Goal: Task Accomplishment & Management: Complete application form

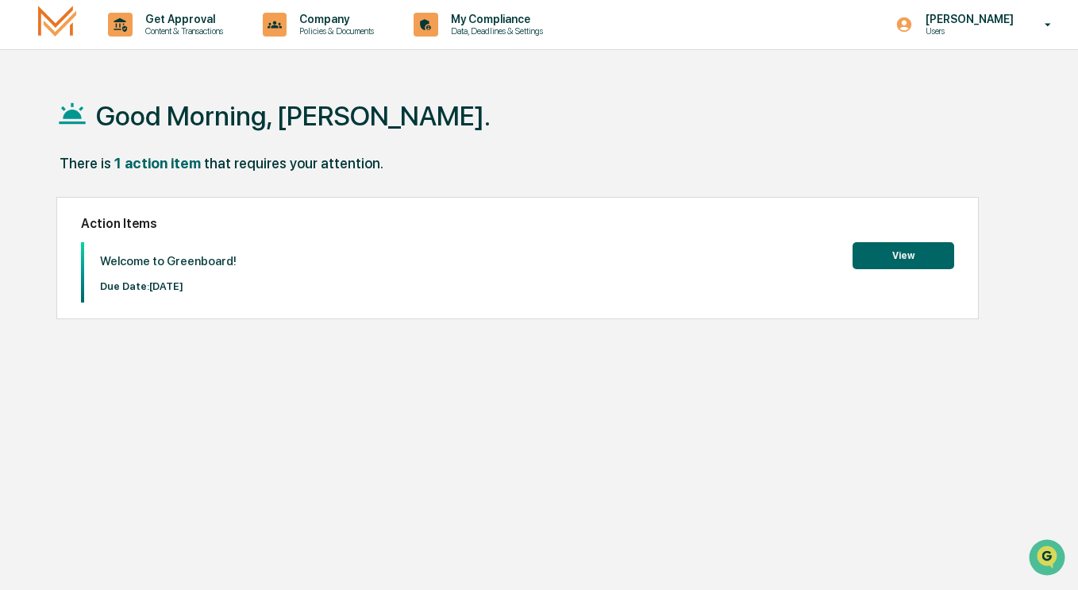
click at [923, 257] on button "View" at bounding box center [904, 255] width 102 height 27
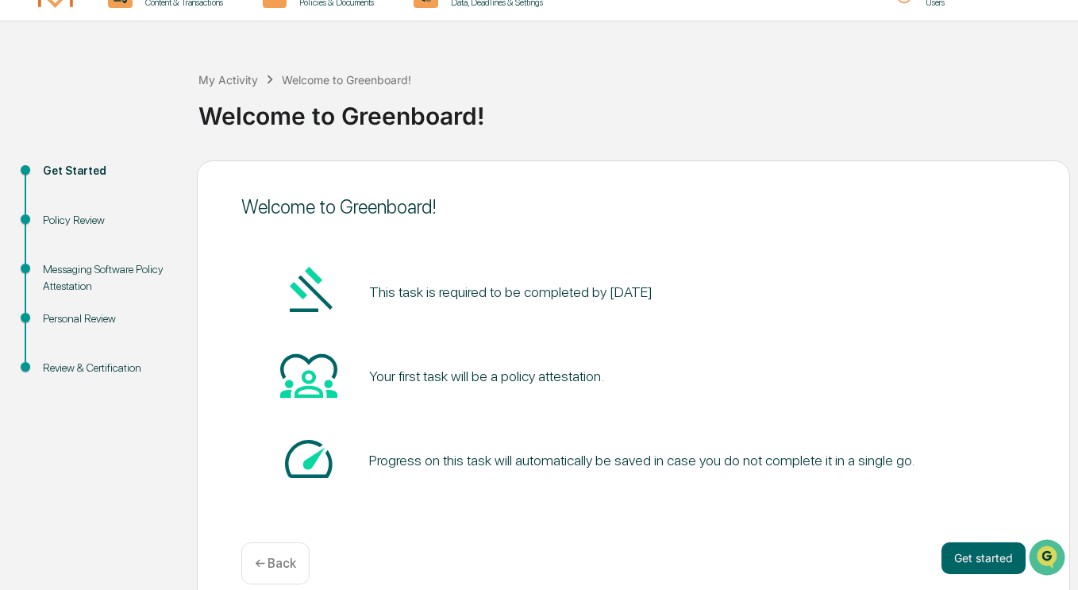
scroll to position [50, 0]
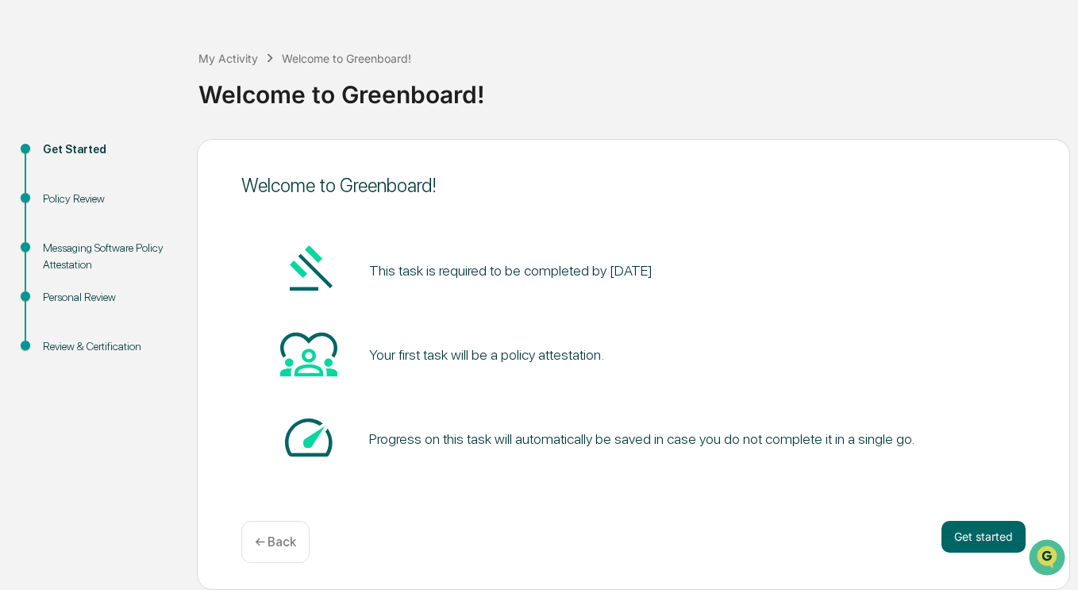
click at [990, 531] on button "Get started" at bounding box center [984, 537] width 84 height 32
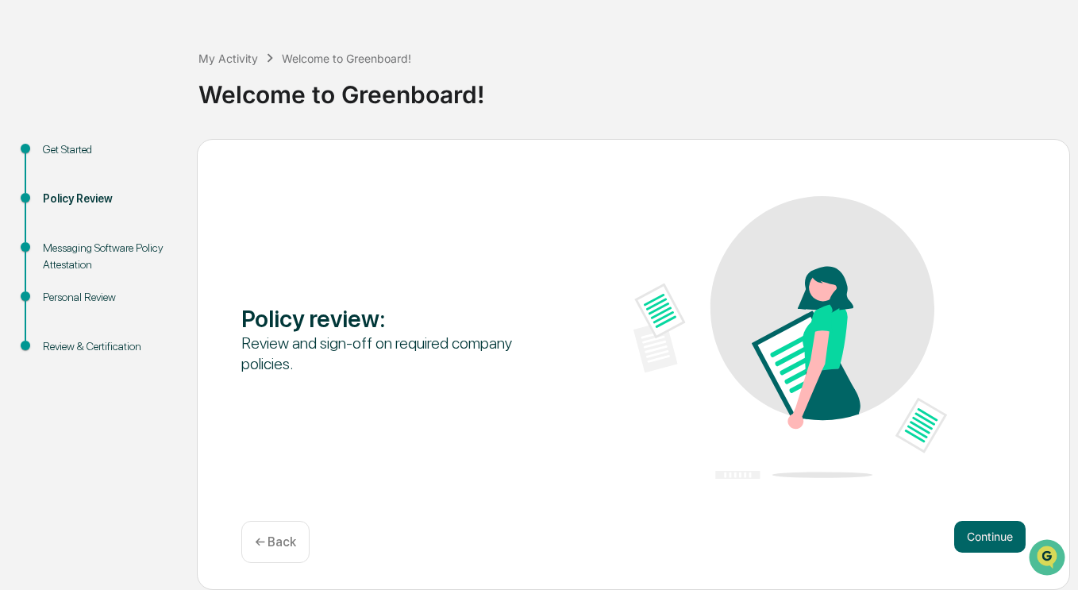
click at [1004, 538] on button "Continue" at bounding box center [989, 537] width 71 height 32
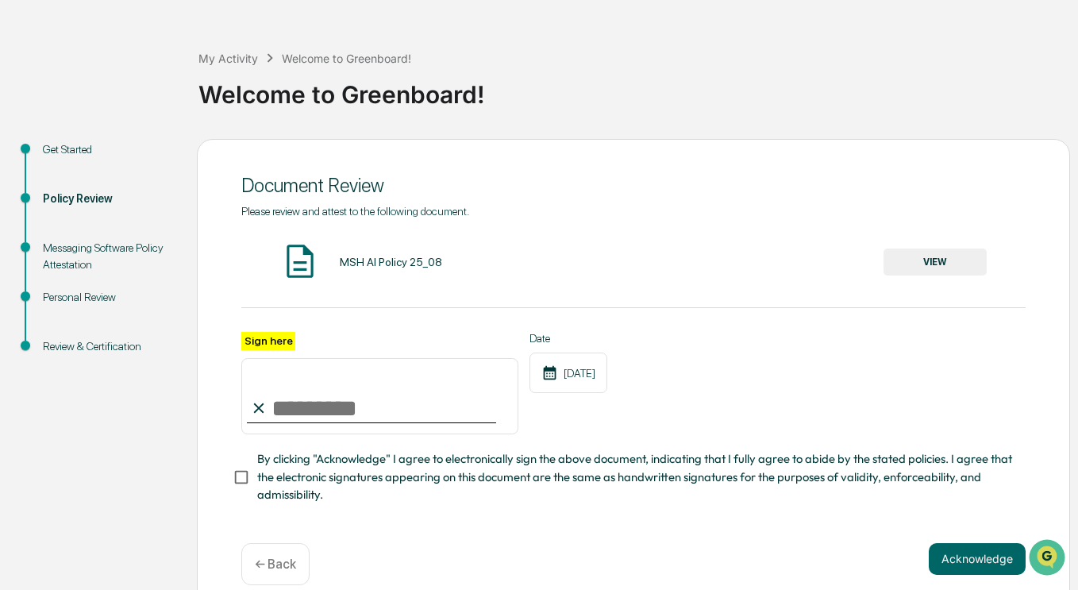
click at [355, 405] on input "Sign here" at bounding box center [379, 396] width 277 height 76
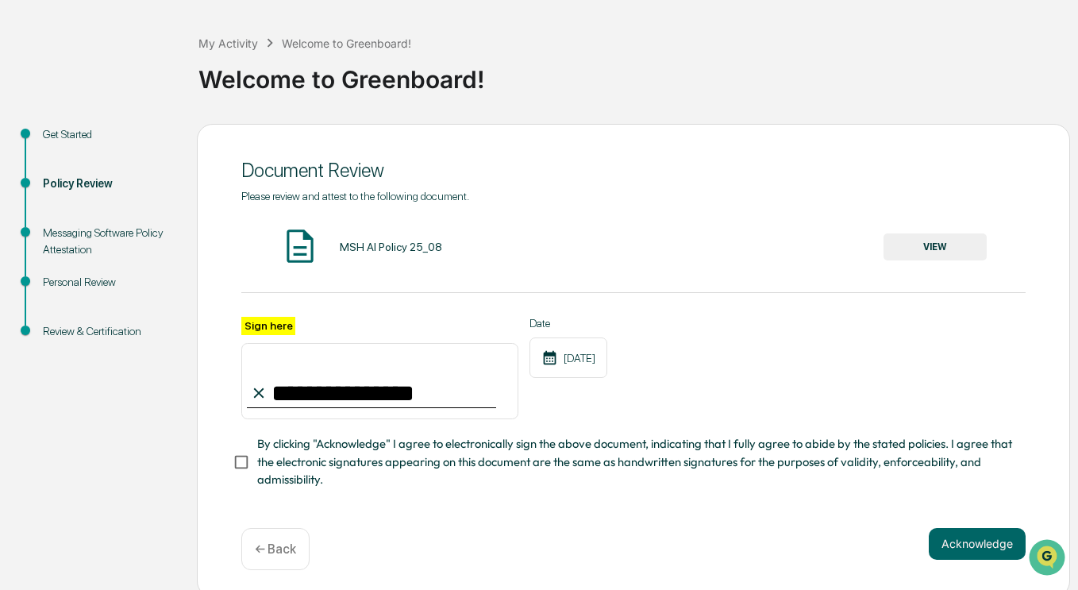
scroll to position [79, 0]
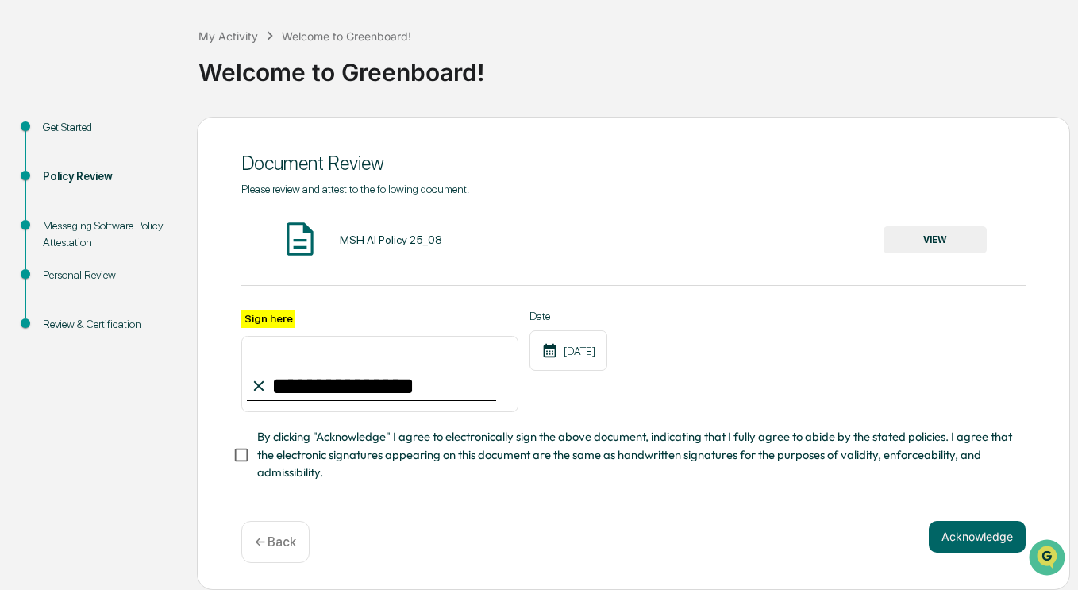
type input "**********"
click at [950, 534] on button "Acknowledge" at bounding box center [977, 537] width 97 height 32
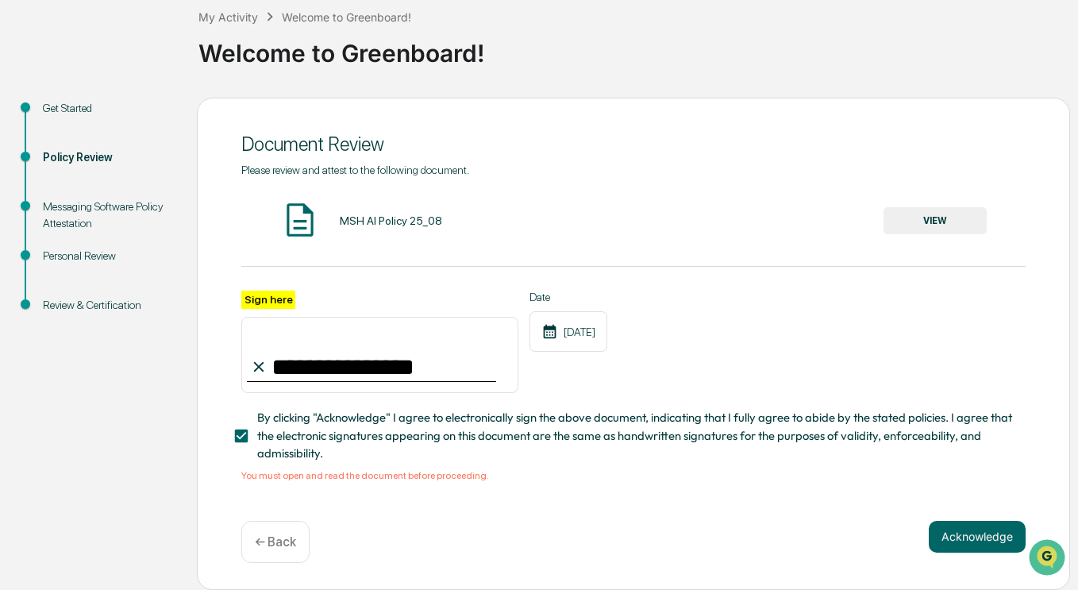
scroll to position [98, 0]
click at [356, 480] on div "You must open and read the document before proceeding." at bounding box center [633, 475] width 784 height 11
click at [946, 214] on button "VIEW" at bounding box center [935, 220] width 103 height 27
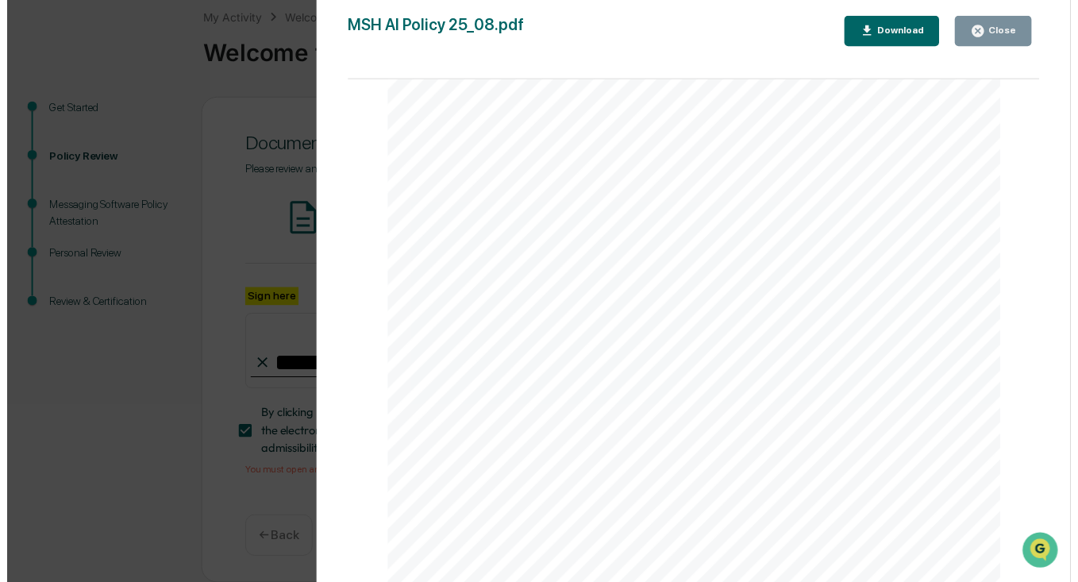
scroll to position [2044, 0]
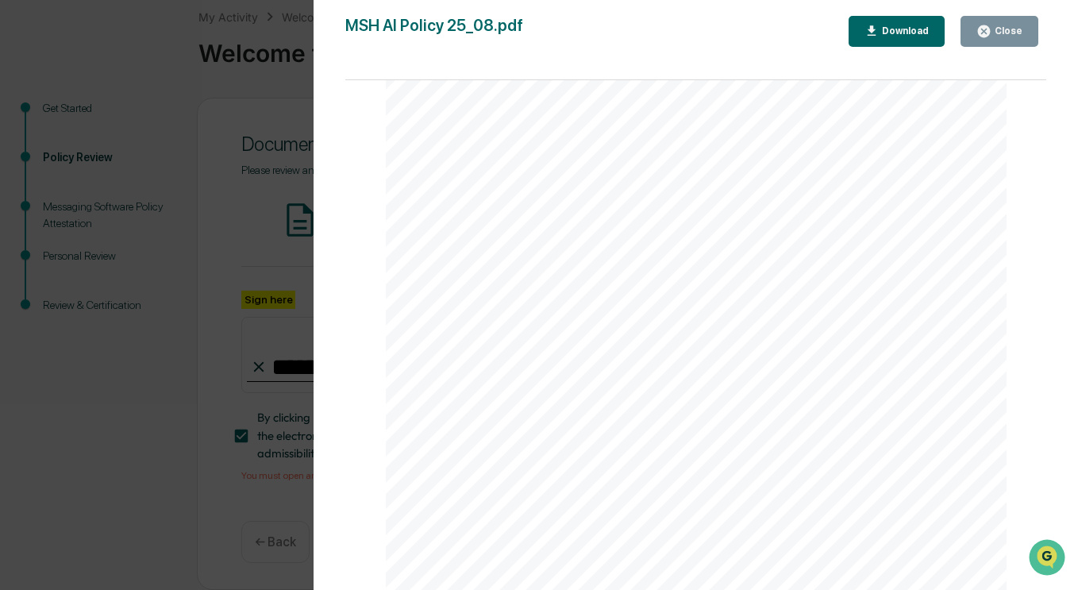
click at [512, 472] on div "AI Policy Generative Artificial Intelligence [PERSON_NAME] & Co., Member FINRA/…" at bounding box center [697, 188] width 622 height 804
drag, startPoint x: 592, startPoint y: 472, endPoint x: 648, endPoint y: 480, distance: 56.1
click at [634, 478] on div "AI Policy Generative Artificial Intelligence [PERSON_NAME] & Co., Member FINRA/…" at bounding box center [697, 188] width 622 height 804
click at [1000, 25] on div "Close" at bounding box center [1007, 30] width 31 height 11
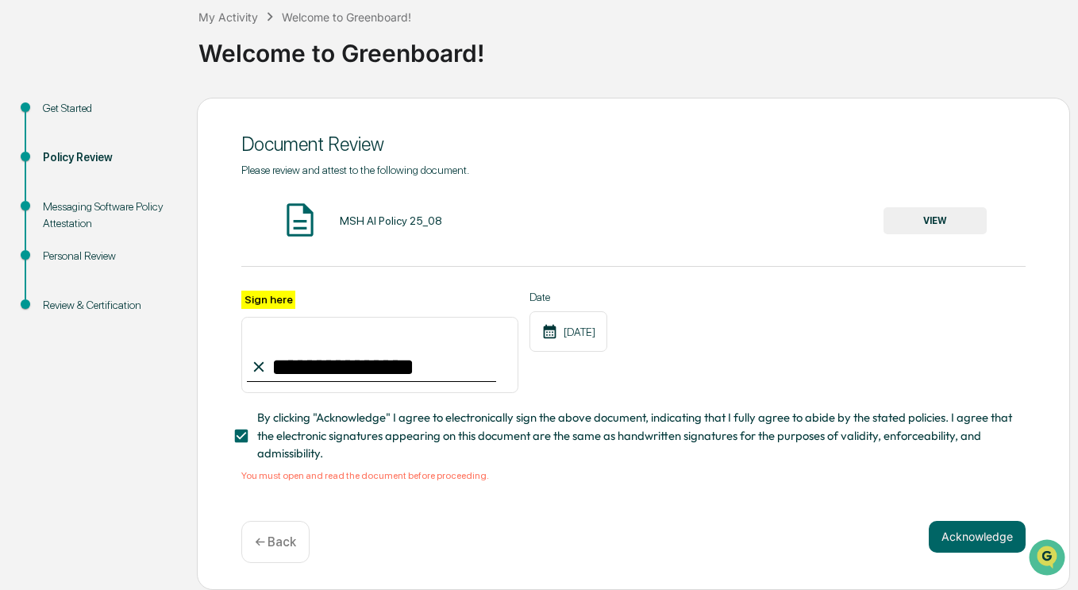
click at [970, 539] on button "Acknowledge" at bounding box center [977, 537] width 97 height 32
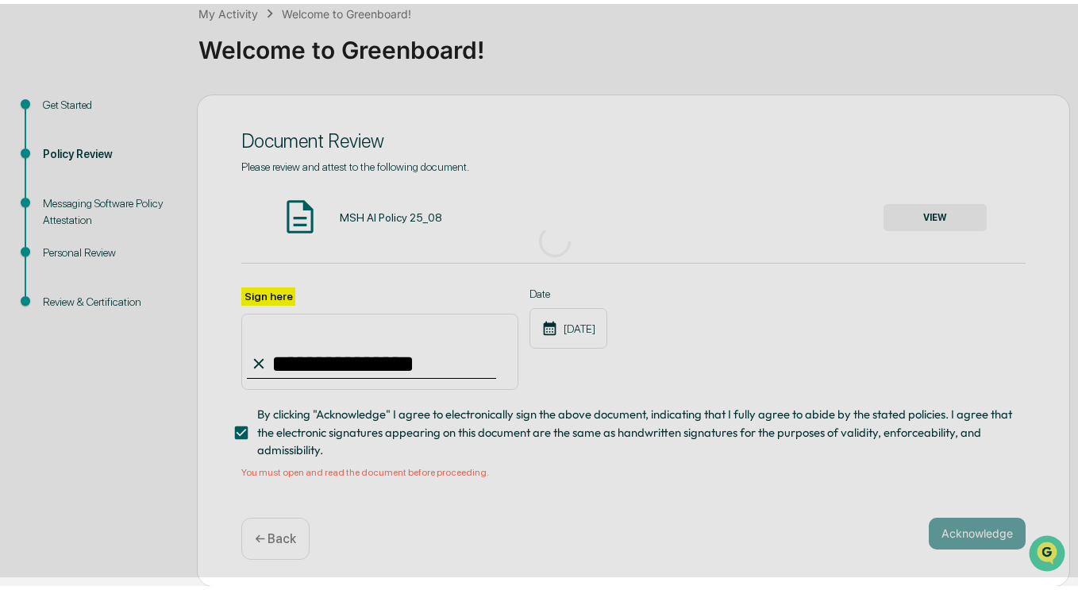
scroll to position [50, 0]
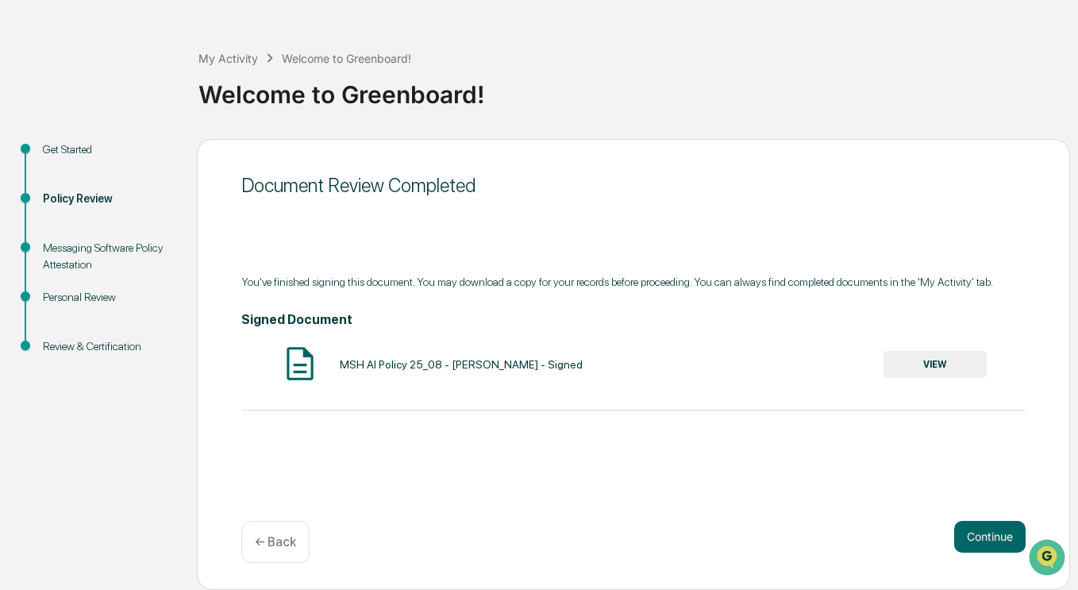
click at [989, 542] on button "Continue" at bounding box center [989, 537] width 71 height 32
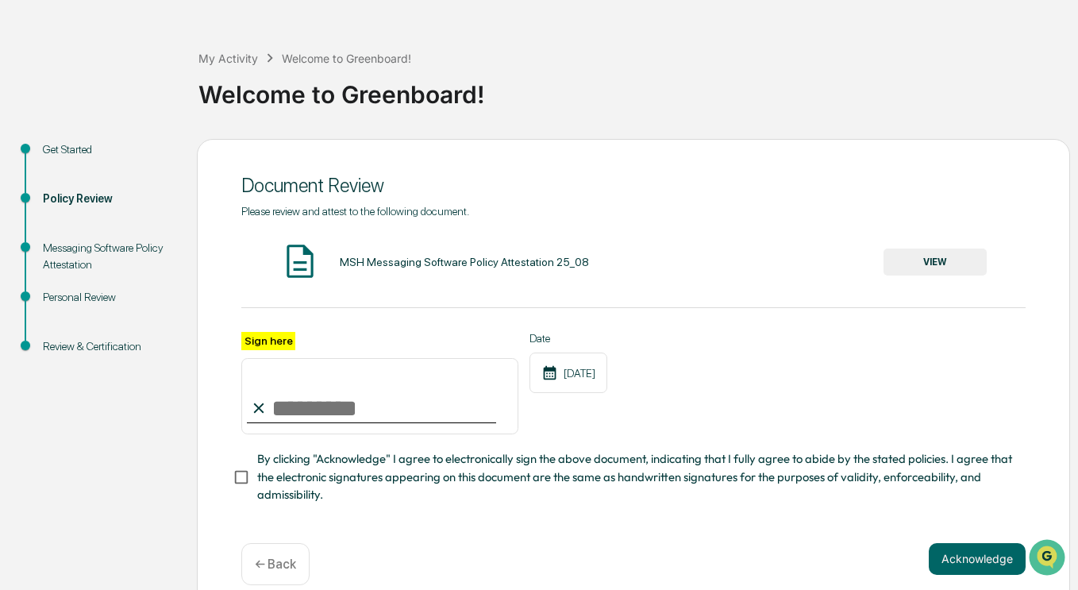
click at [983, 565] on button "Acknowledge" at bounding box center [977, 559] width 97 height 32
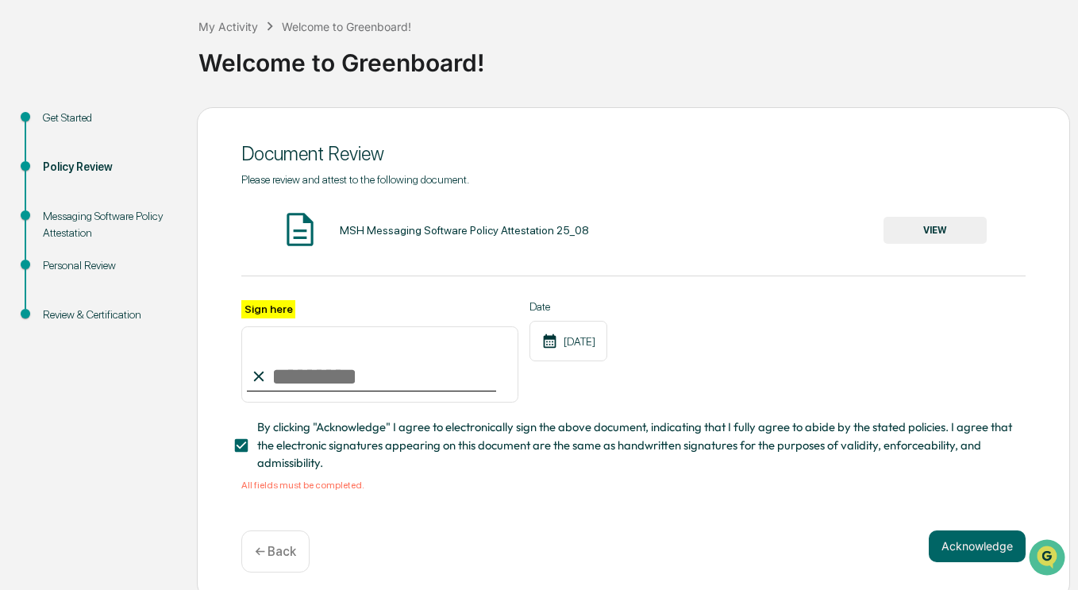
scroll to position [98, 0]
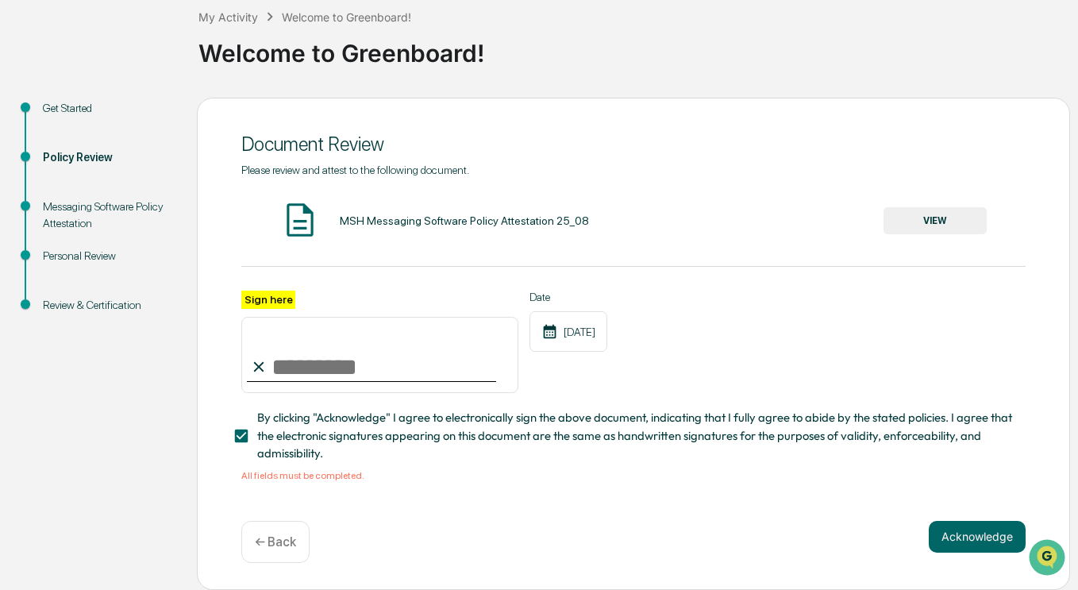
click at [981, 541] on button "Acknowledge" at bounding box center [977, 537] width 97 height 32
click at [973, 531] on button "Acknowledge" at bounding box center [977, 537] width 97 height 32
click at [348, 364] on input "Sign here" at bounding box center [379, 355] width 277 height 76
type input "**********"
click at [972, 537] on button "Acknowledge" at bounding box center [977, 537] width 97 height 32
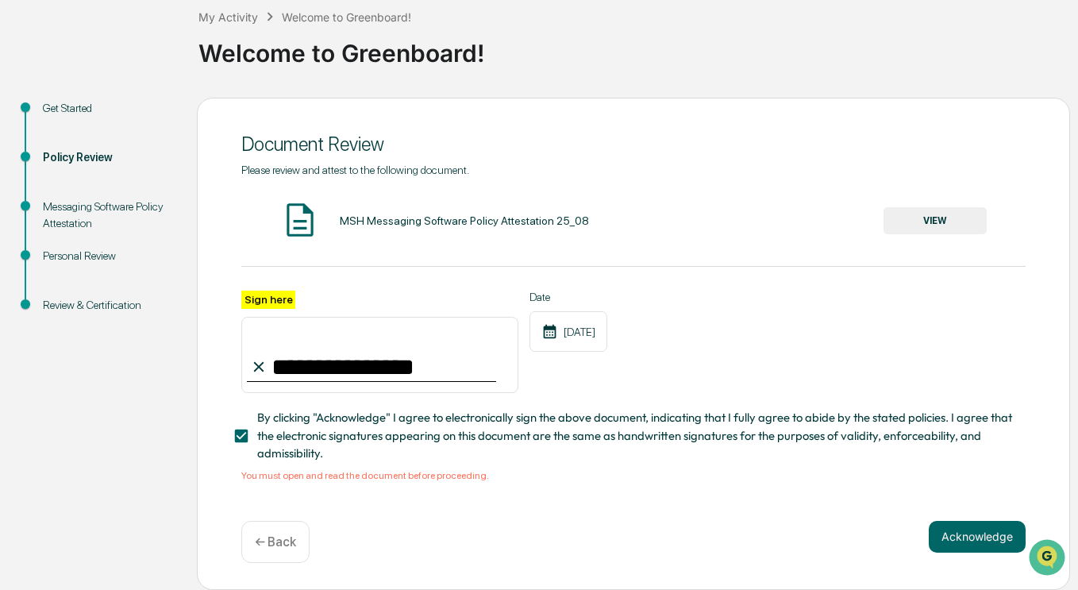
click at [956, 219] on button "VIEW" at bounding box center [935, 220] width 103 height 27
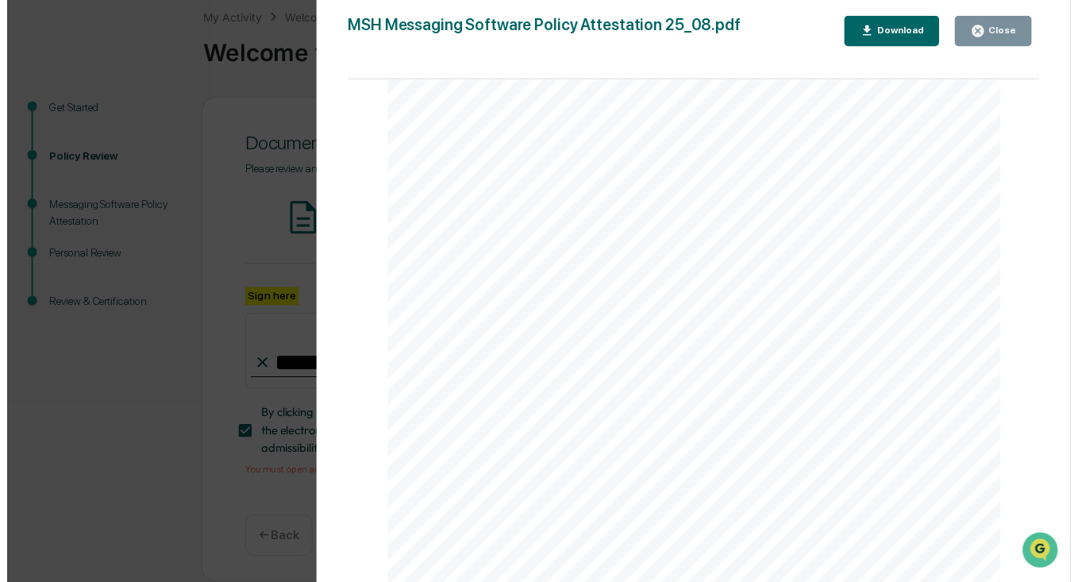
scroll to position [2044, 0]
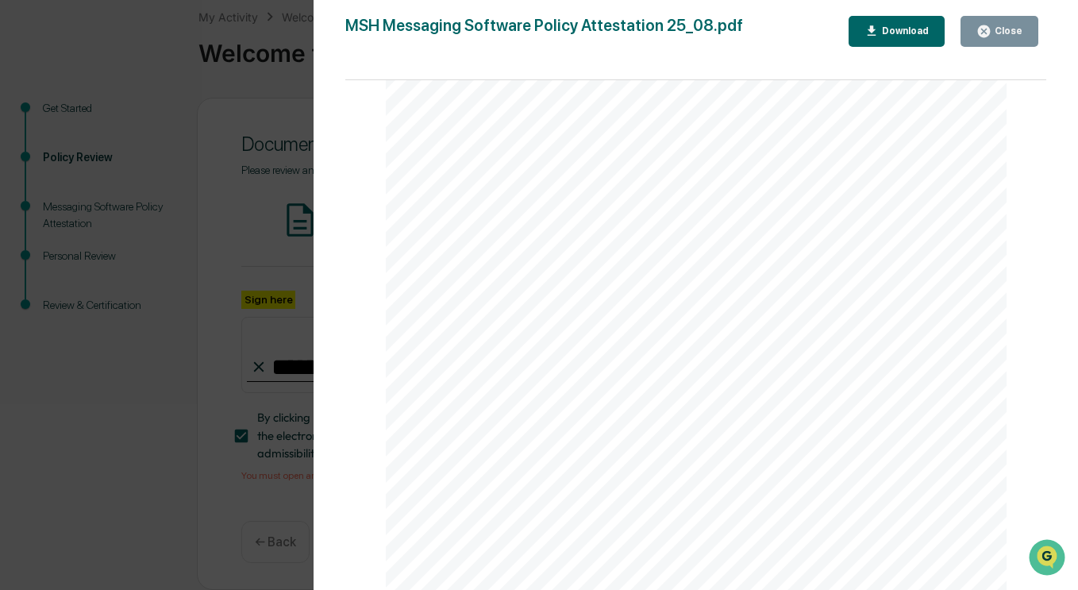
drag, startPoint x: 1028, startPoint y: 39, endPoint x: 1023, endPoint y: 32, distance: 8.6
click at [1028, 37] on button "Close" at bounding box center [1000, 31] width 78 height 31
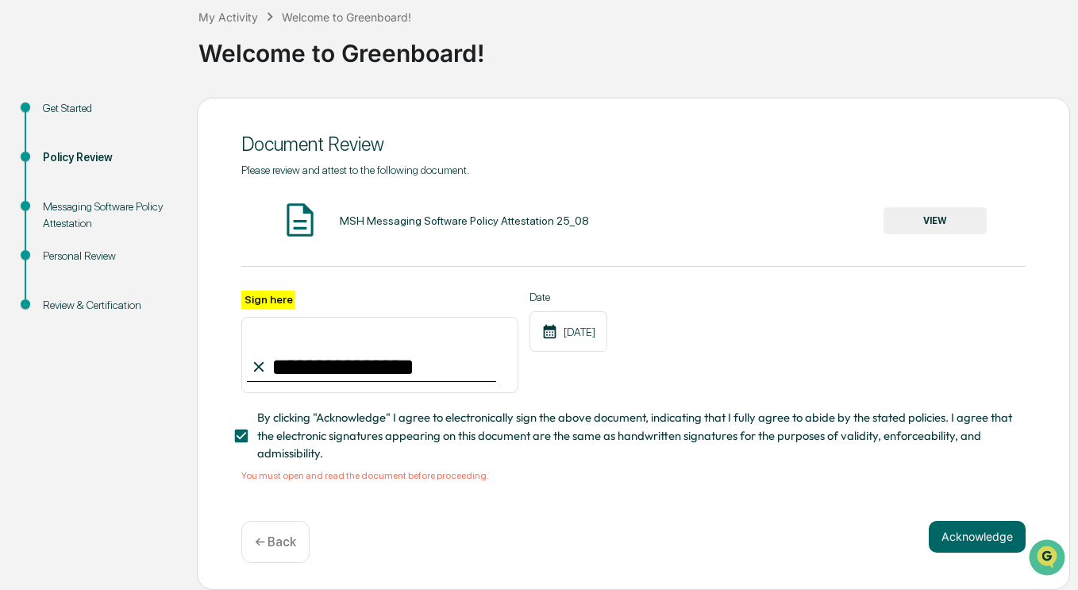
click at [986, 534] on button "Acknowledge" at bounding box center [977, 537] width 97 height 32
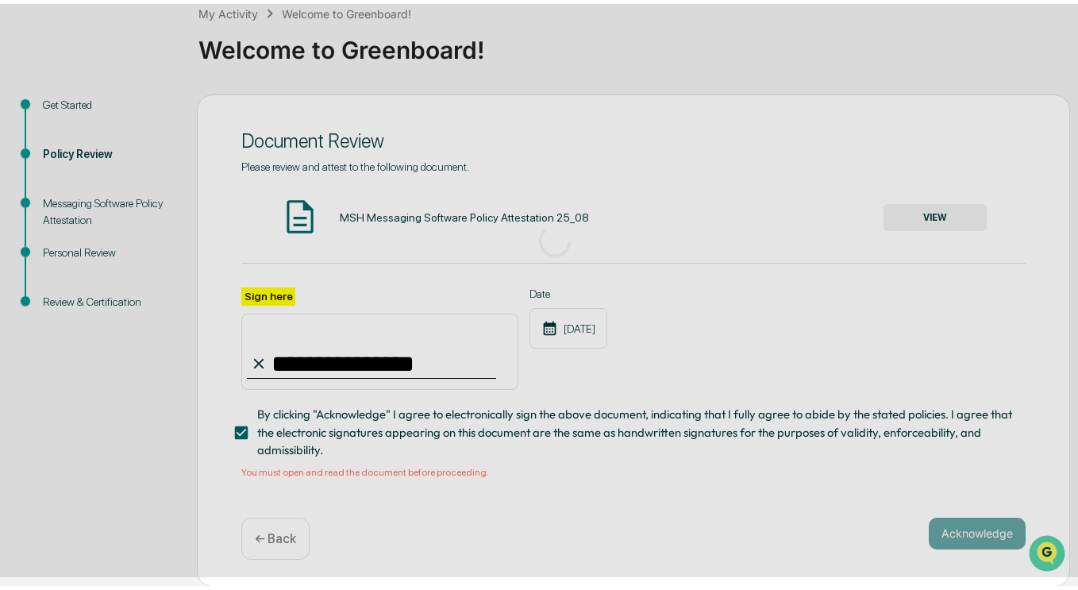
scroll to position [50, 0]
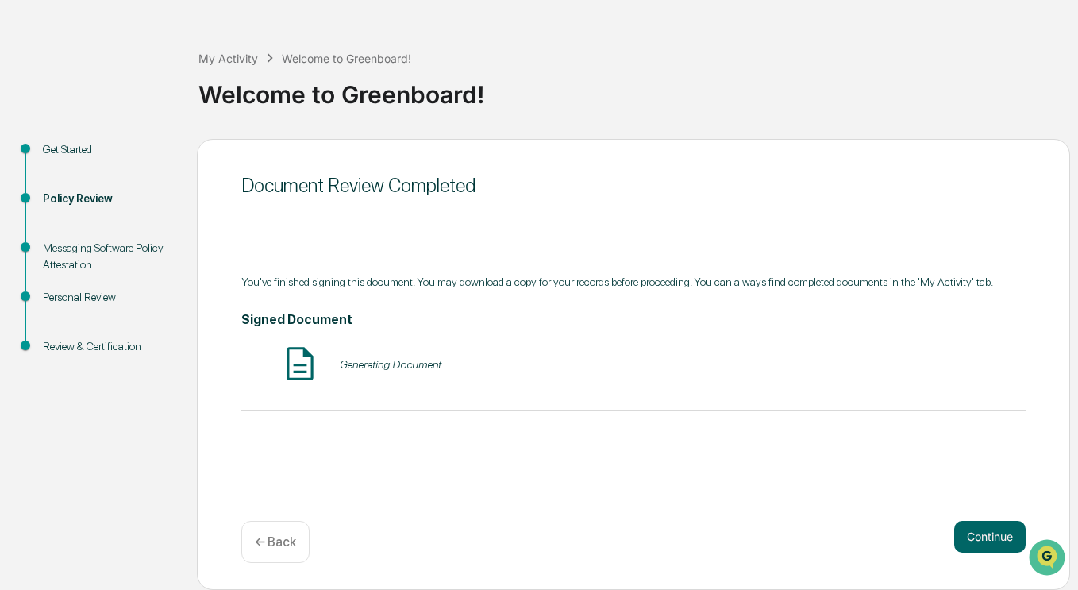
click at [986, 534] on button "Continue" at bounding box center [989, 537] width 71 height 32
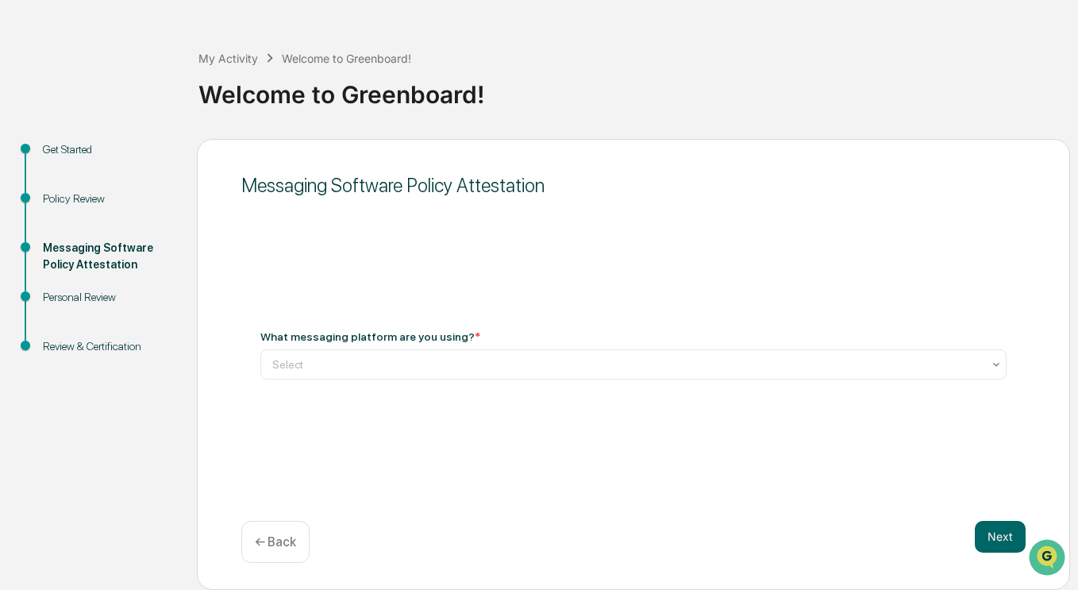
click at [449, 332] on div "What messaging platform are you using? *" at bounding box center [370, 336] width 220 height 13
click at [522, 368] on div at bounding box center [627, 364] width 710 height 16
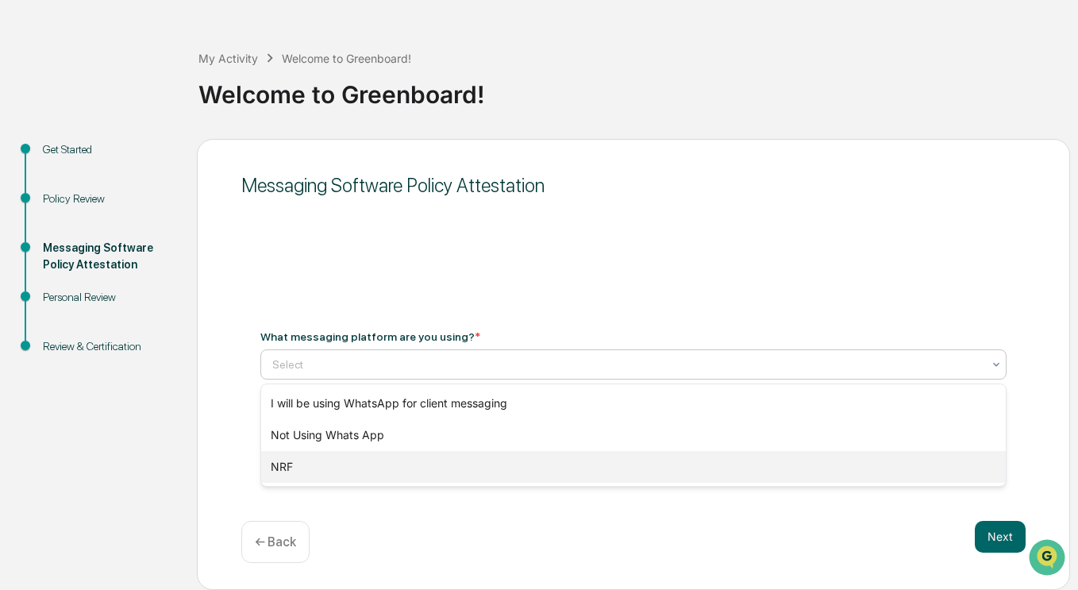
click at [302, 460] on div "NRF" at bounding box center [633, 467] width 745 height 32
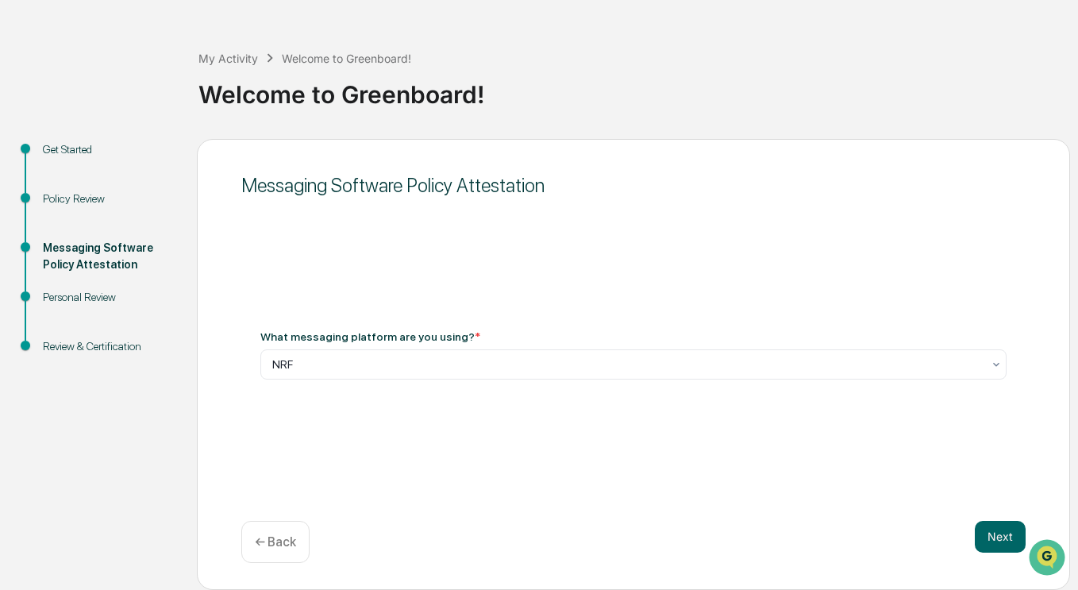
click at [987, 536] on button "Next" at bounding box center [1000, 537] width 51 height 32
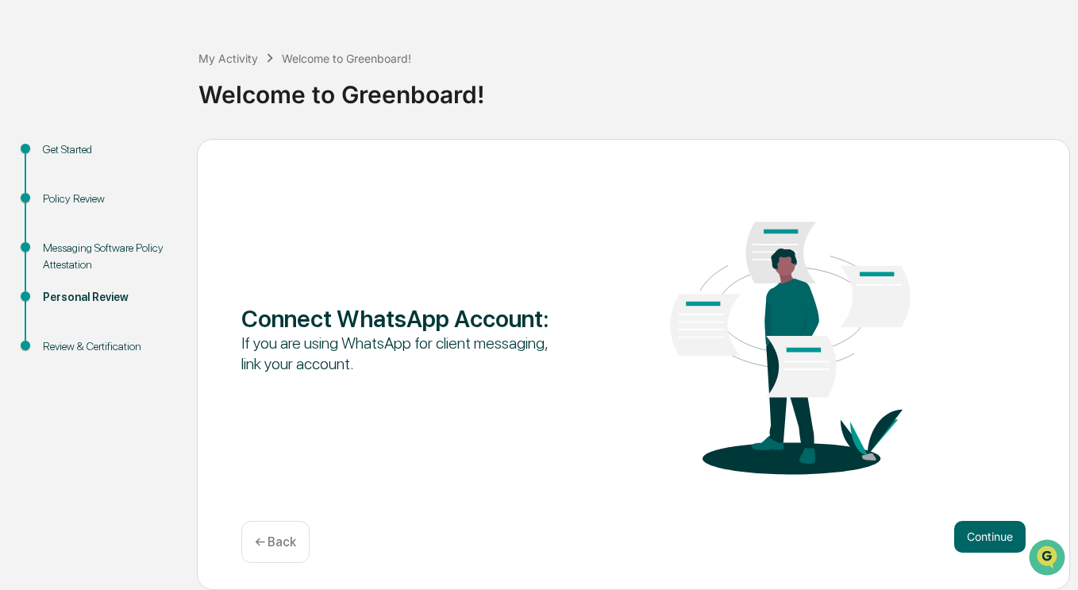
click at [987, 536] on button "Continue" at bounding box center [989, 537] width 71 height 32
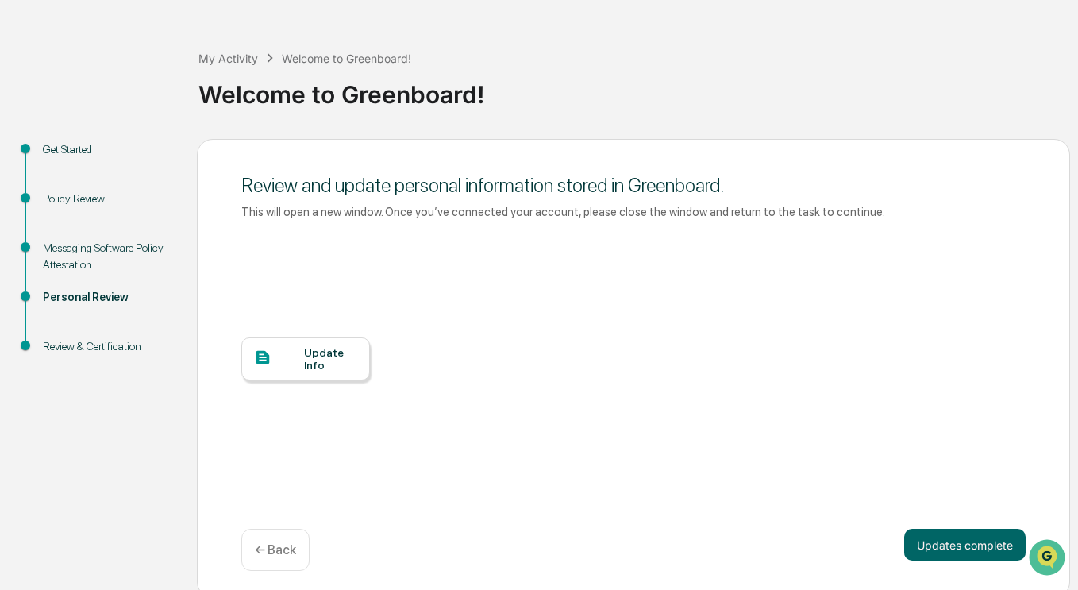
click at [982, 549] on button "Updates complete" at bounding box center [964, 545] width 121 height 32
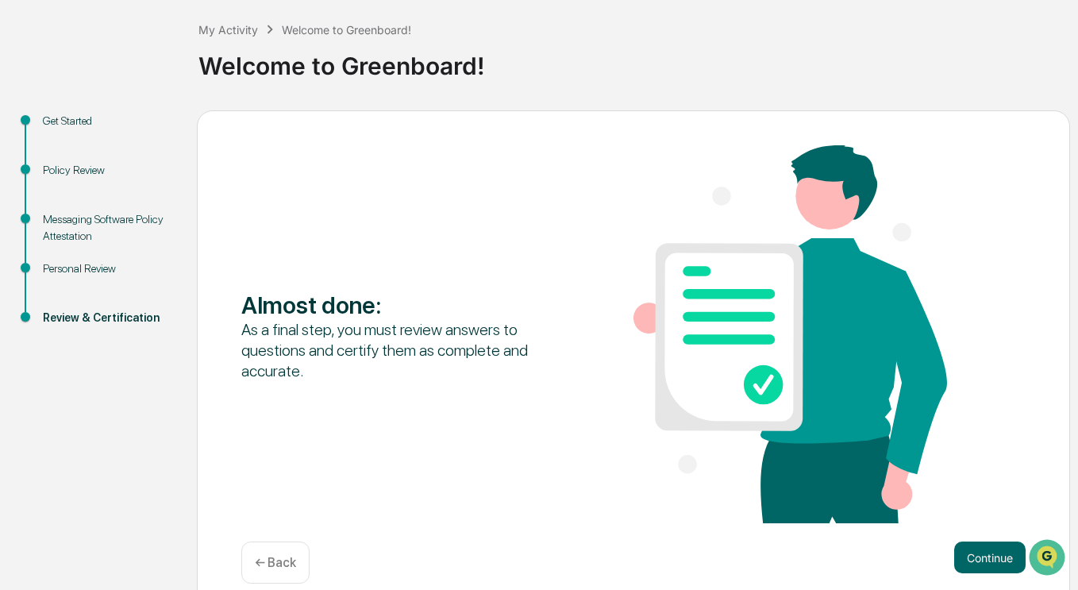
scroll to position [100, 0]
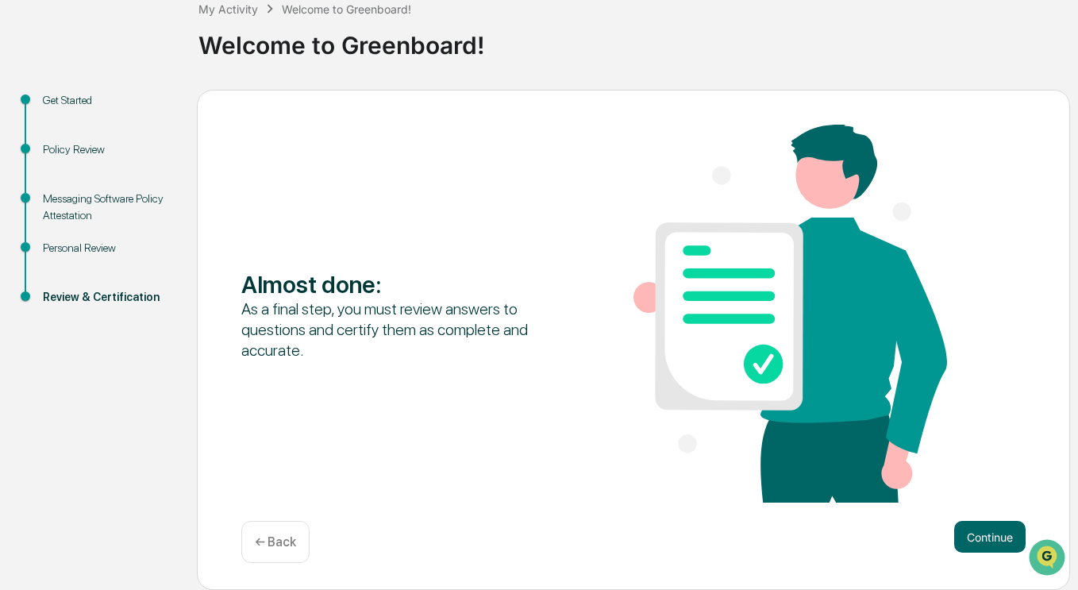
click at [973, 530] on button "Continue" at bounding box center [989, 537] width 71 height 32
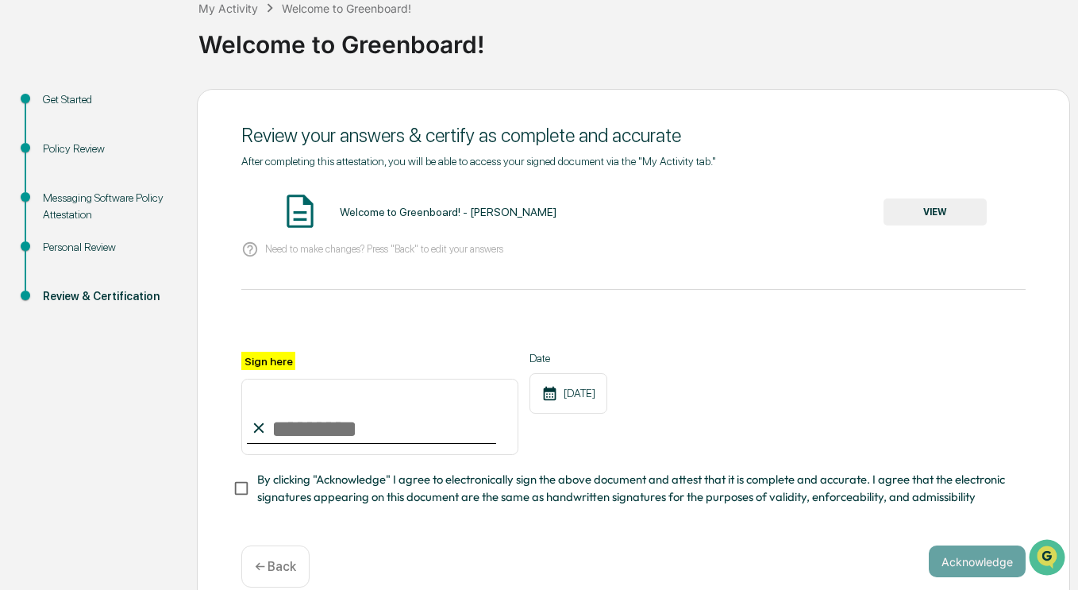
click at [430, 446] on input "Sign here" at bounding box center [379, 417] width 277 height 76
type input "**********"
click at [956, 212] on button "VIEW" at bounding box center [935, 211] width 103 height 27
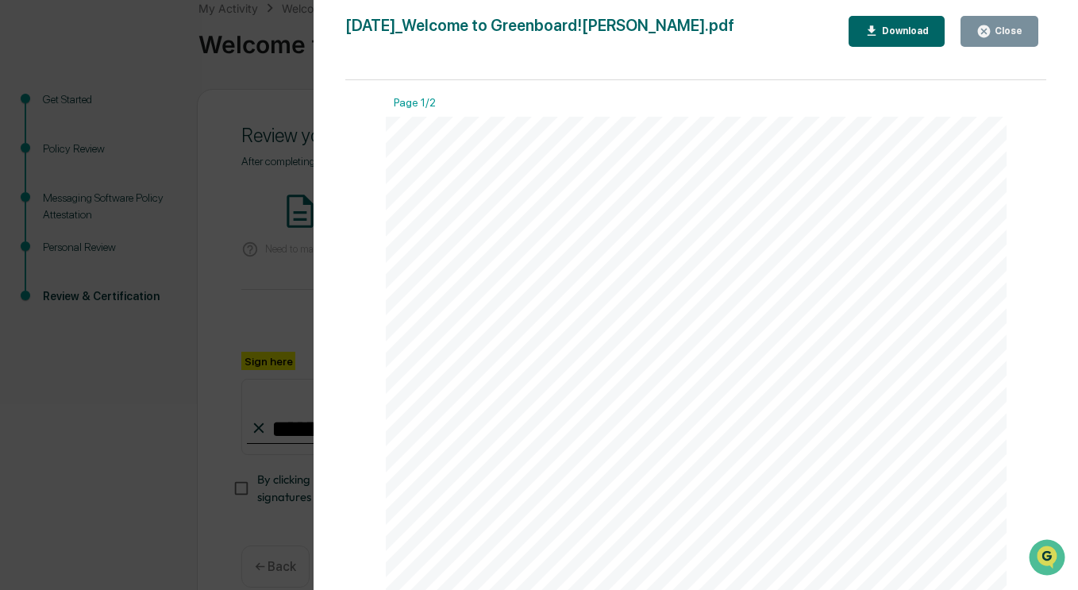
drag, startPoint x: 1038, startPoint y: 171, endPoint x: 1038, endPoint y: 227, distance: 55.6
click at [1038, 227] on div "Page 1/2 [DATE] [PERSON_NAME] & Co. - BD Welcome to Greenboard! - [PERSON_NAME]…" at bounding box center [695, 343] width 701 height 526
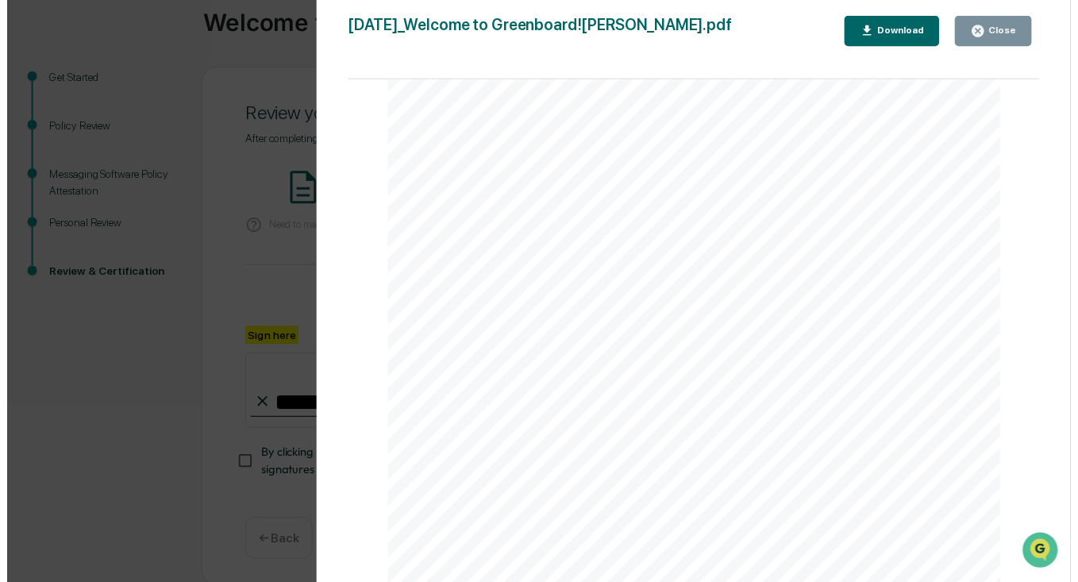
scroll to position [132, 0]
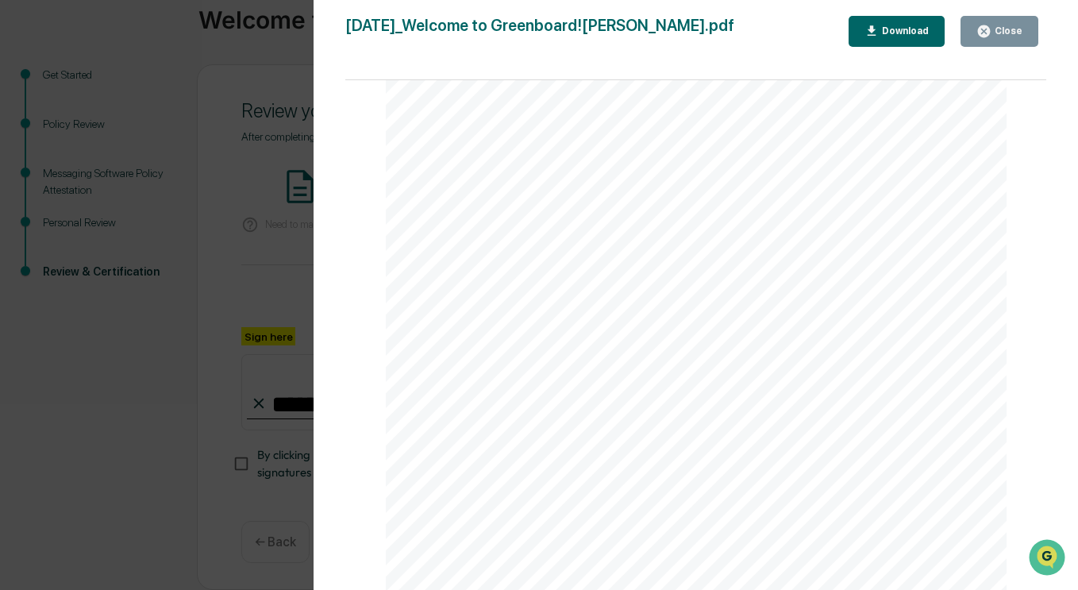
click at [1026, 38] on button "Close" at bounding box center [1000, 31] width 78 height 31
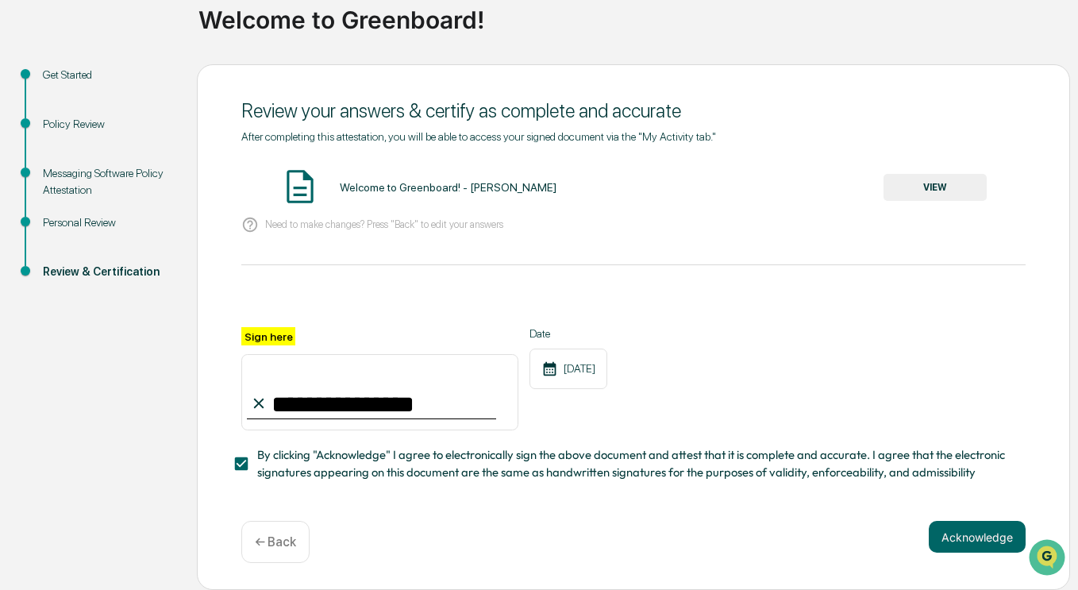
click at [952, 532] on button "Acknowledge" at bounding box center [977, 537] width 97 height 32
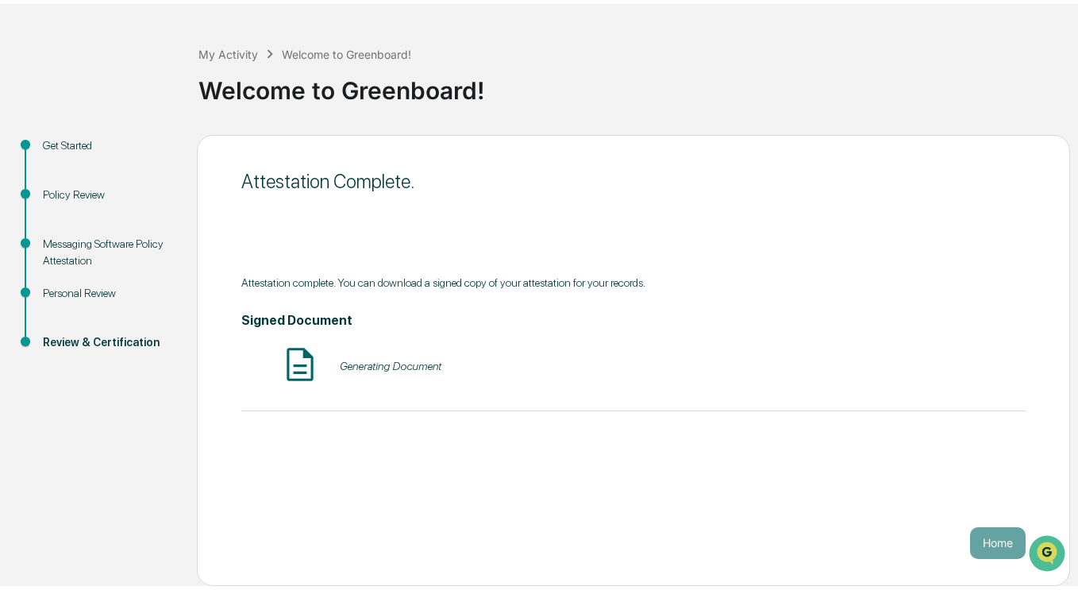
scroll to position [50, 0]
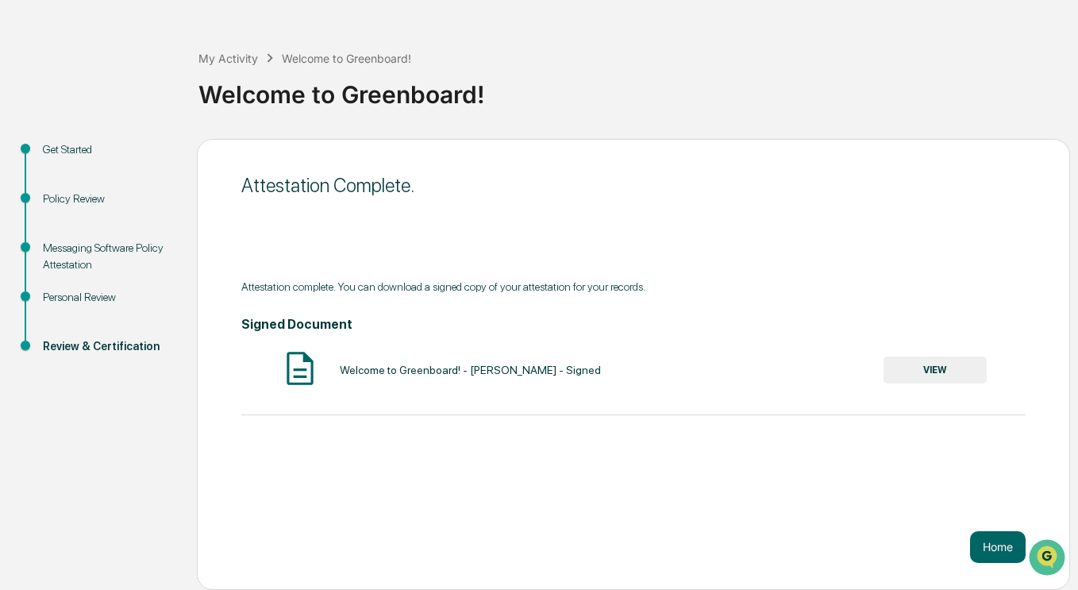
click at [1016, 549] on button "Home" at bounding box center [998, 547] width 56 height 32
